Goal: Task Accomplishment & Management: Use online tool/utility

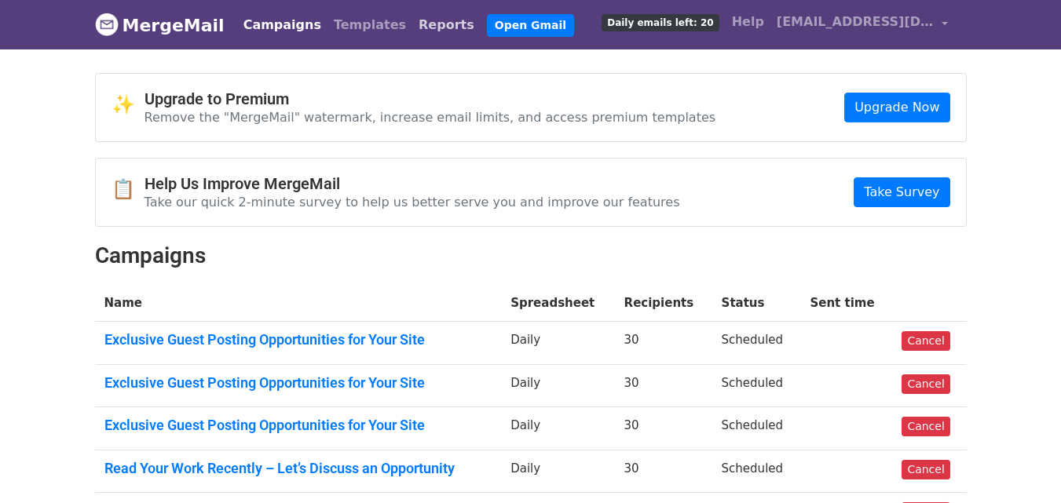
click at [412, 17] on link "Reports" at bounding box center [446, 24] width 68 height 31
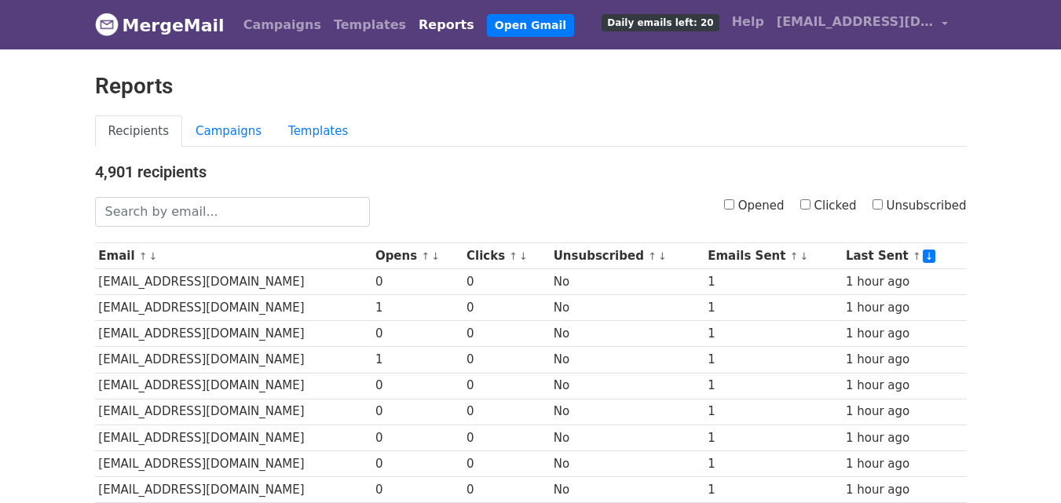
click at [810, 201] on input "Clicked" at bounding box center [805, 204] width 10 height 10
checkbox input "true"
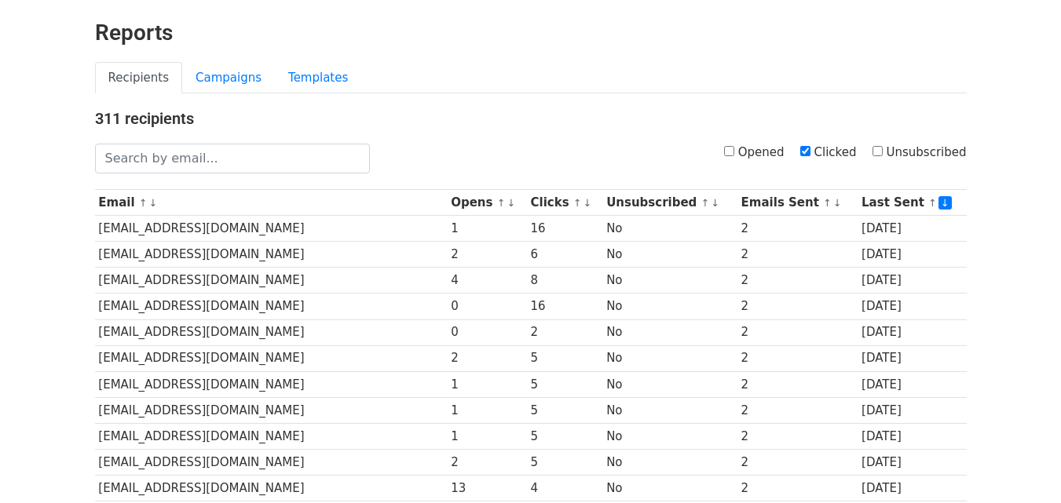
scroll to position [776, 0]
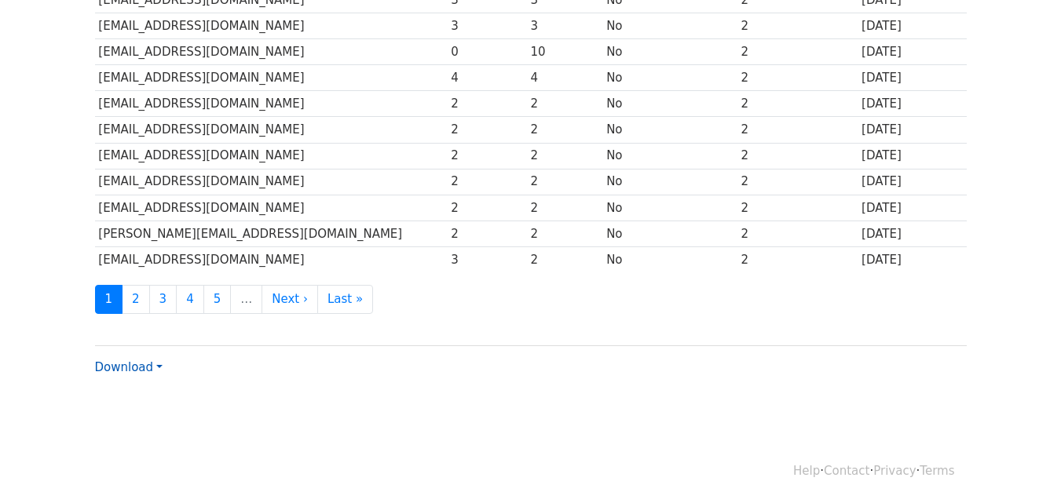
click at [118, 373] on link "Download" at bounding box center [129, 367] width 68 height 14
click at [132, 390] on link "CSV" at bounding box center [158, 397] width 124 height 25
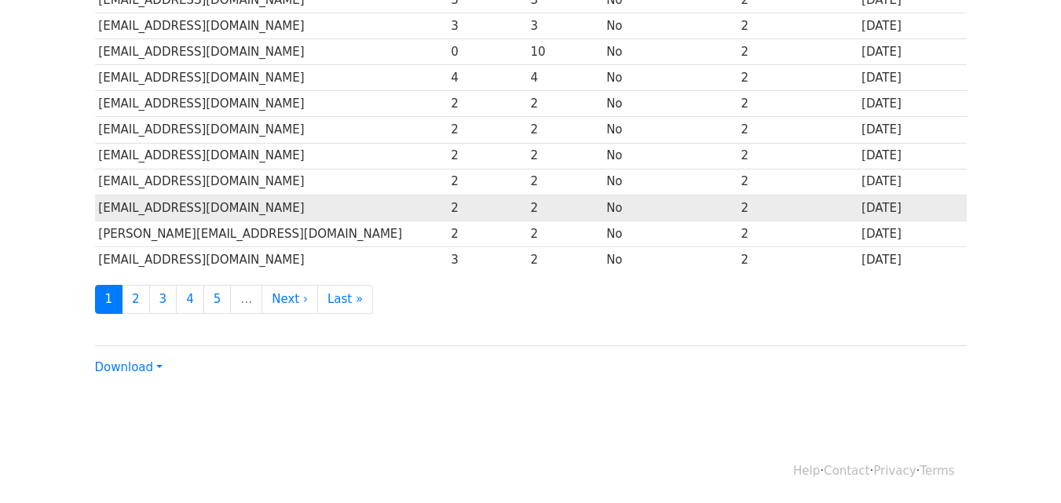
scroll to position [0, 0]
